Goal: Transaction & Acquisition: Book appointment/travel/reservation

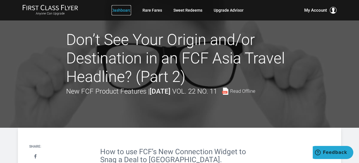
click at [114, 12] on link "Dashboard" at bounding box center [122, 10] width 20 height 10
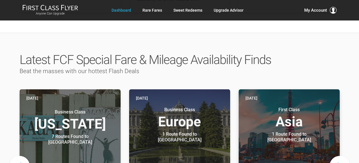
scroll to position [284, 0]
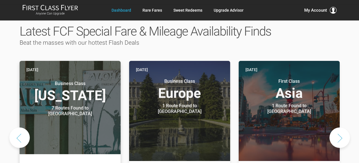
click at [92, 83] on h3 "Business Class Hawaii" at bounding box center [69, 92] width 87 height 22
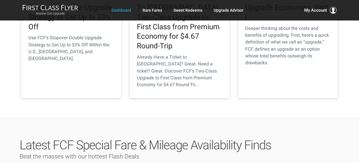
scroll to position [0, 0]
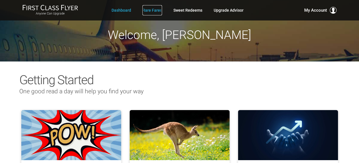
click at [152, 9] on link "Rare Fares" at bounding box center [152, 10] width 20 height 10
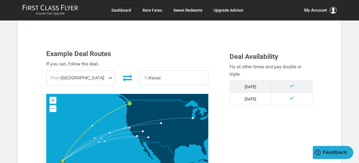
scroll to position [142, 0]
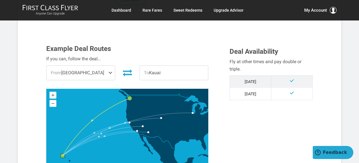
click at [93, 69] on span "From Seattle" at bounding box center [81, 73] width 68 height 14
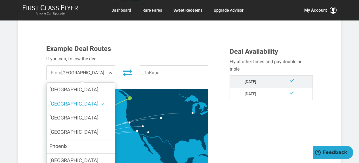
click at [156, 56] on div "If you can, follow the deal…" at bounding box center [127, 58] width 162 height 7
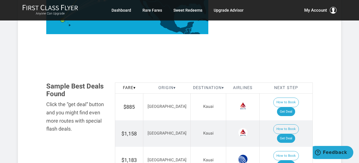
scroll to position [284, 0]
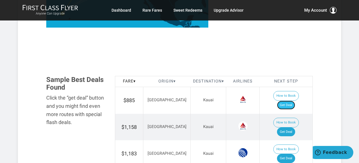
click at [295, 100] on link "Get Deal" at bounding box center [286, 104] width 18 height 9
click at [278, 99] on button "How to Book" at bounding box center [286, 96] width 26 height 10
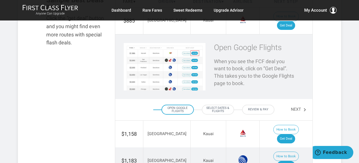
scroll to position [369, 0]
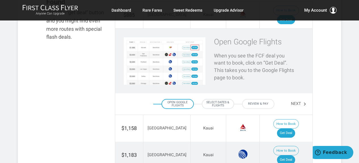
click at [226, 99] on div "Select Dates & Flights" at bounding box center [218, 104] width 32 height 10
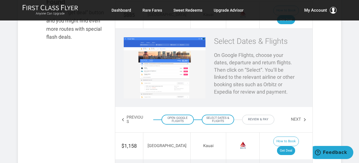
click at [257, 114] on div "Review & Pay" at bounding box center [258, 119] width 32 height 10
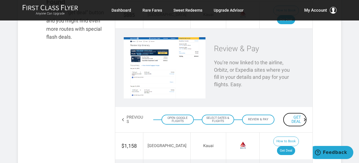
click at [297, 113] on link "Get Deal" at bounding box center [295, 119] width 24 height 14
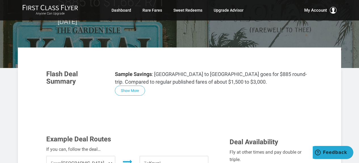
scroll to position [57, 0]
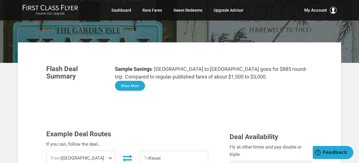
click at [140, 84] on button "Show More" at bounding box center [130, 86] width 30 height 10
